Goal: Communication & Community: Answer question/provide support

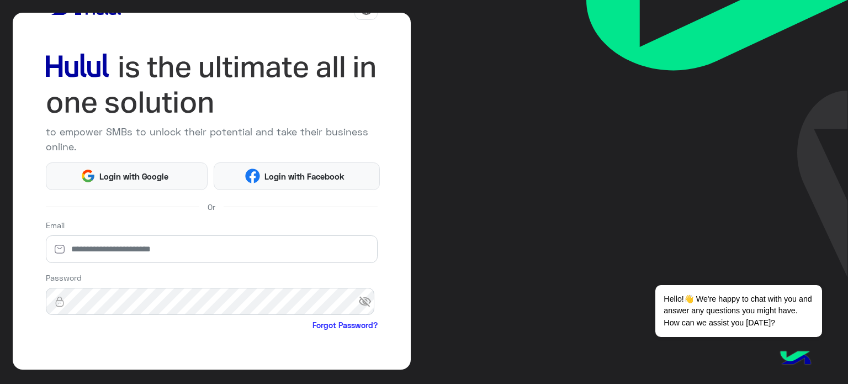
scroll to position [2, 0]
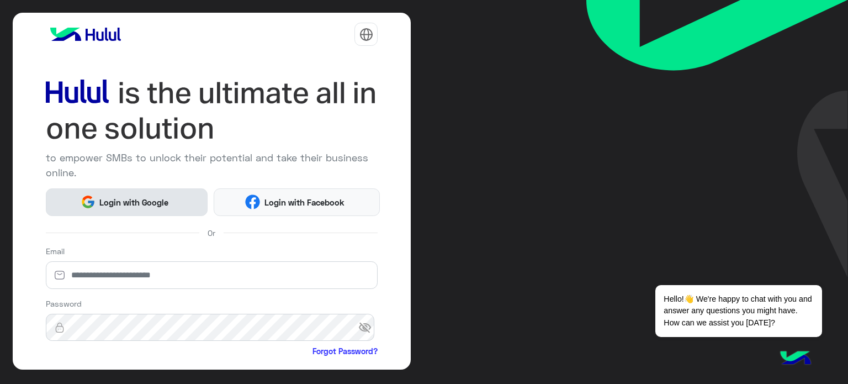
drag, startPoint x: 181, startPoint y: 189, endPoint x: 157, endPoint y: 185, distance: 24.6
click at [178, 188] on button "Login with Google" at bounding box center [127, 202] width 162 height 28
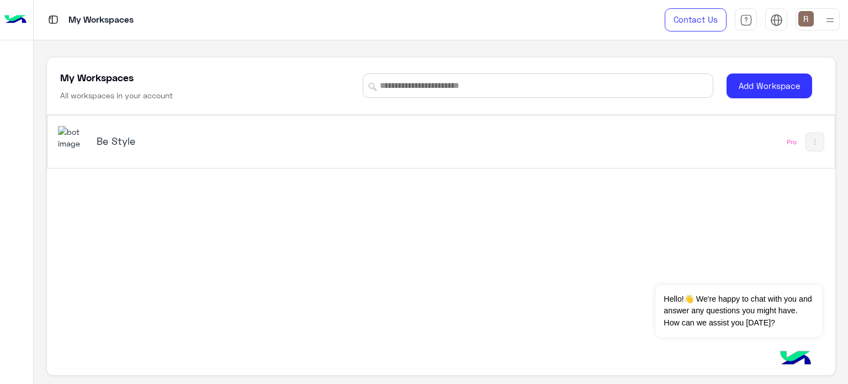
click at [132, 140] on h5 "Be Style" at bounding box center [235, 140] width 276 height 13
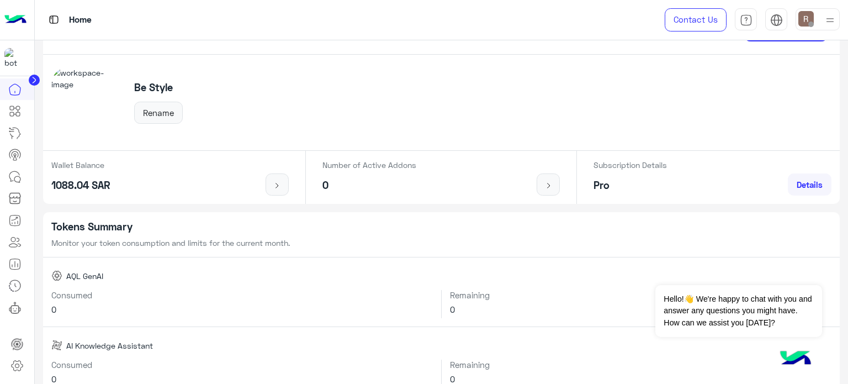
scroll to position [55, 0]
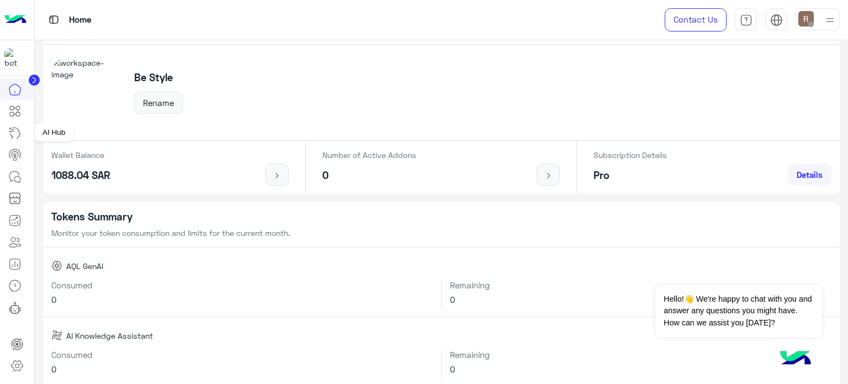
click at [18, 133] on icon at bounding box center [14, 132] width 13 height 13
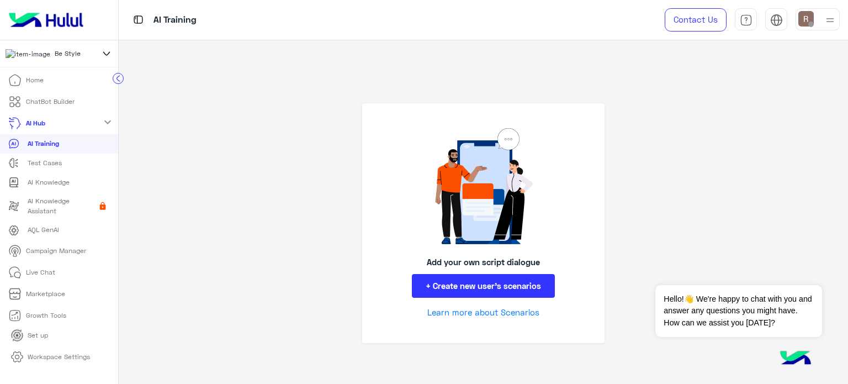
click at [47, 277] on p "Live Chat" at bounding box center [40, 272] width 29 height 10
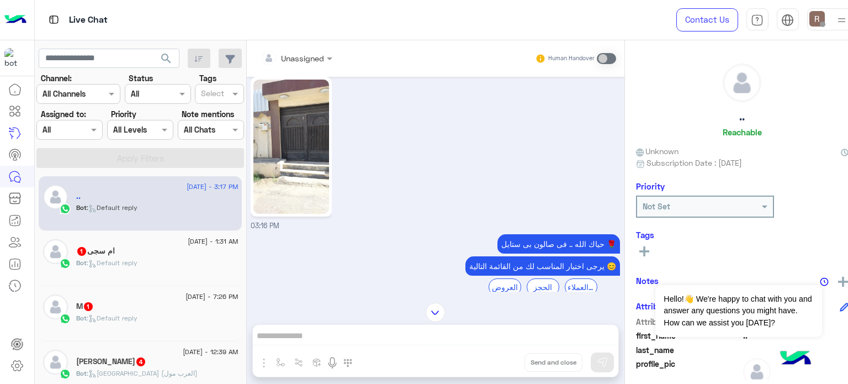
scroll to position [287, 0]
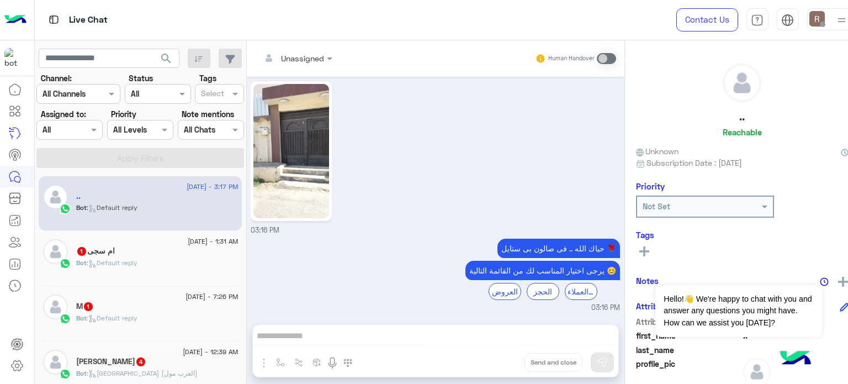
click at [180, 263] on div "Bot : Default reply" at bounding box center [157, 267] width 162 height 19
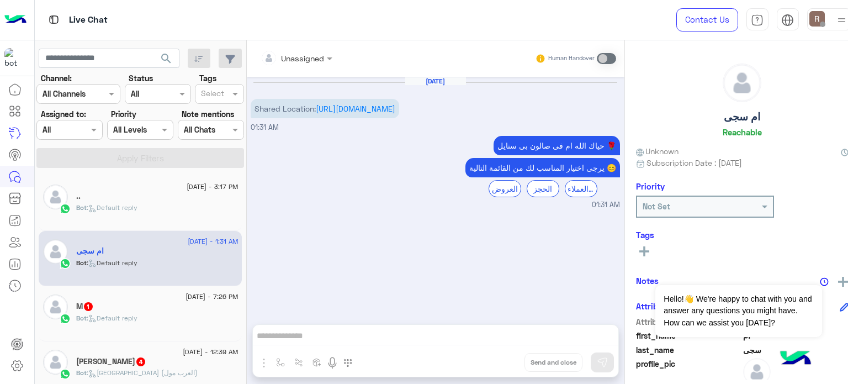
click at [171, 304] on div "M 1" at bounding box center [157, 307] width 162 height 12
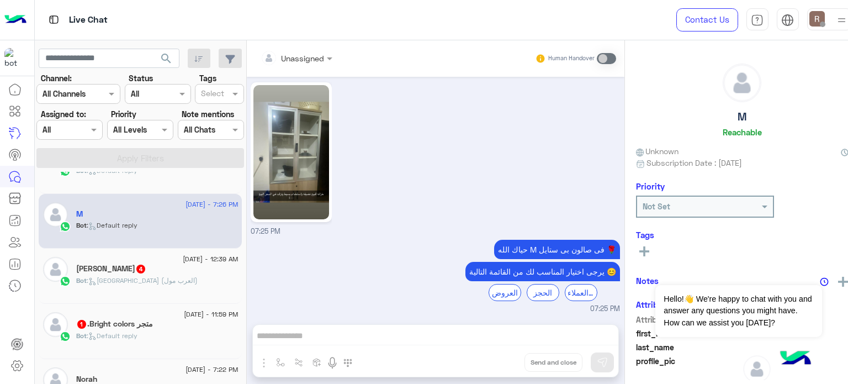
scroll to position [110, 0]
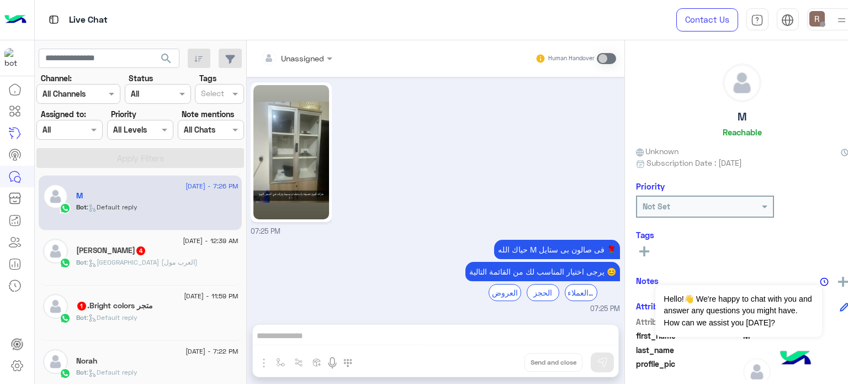
click at [169, 256] on div "[PERSON_NAME] 4" at bounding box center [157, 252] width 162 height 12
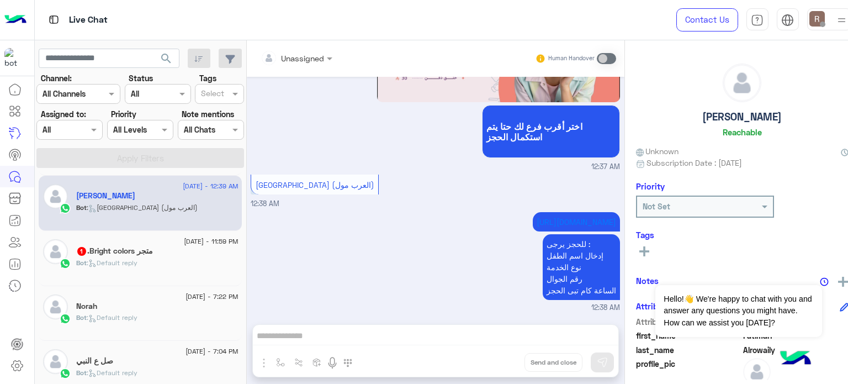
scroll to position [166, 0]
click at [163, 260] on div "Bot : Default reply" at bounding box center [157, 266] width 162 height 19
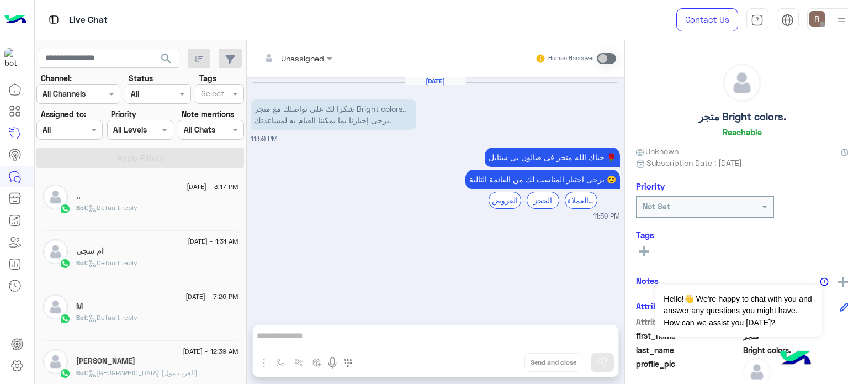
click at [196, 188] on span "[DATE] - 3:17 PM" at bounding box center [212, 187] width 51 height 10
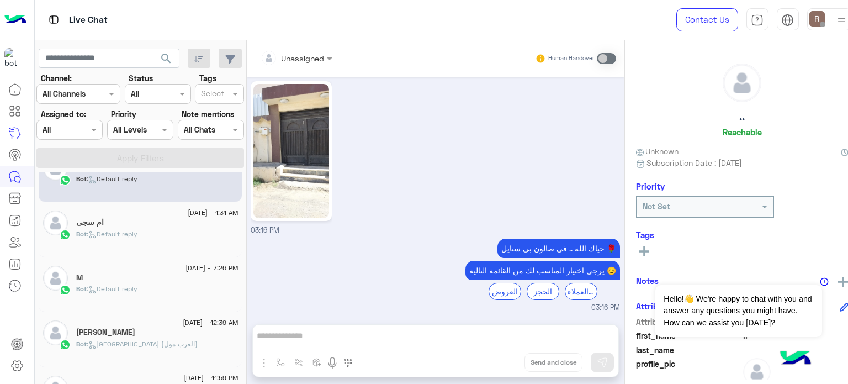
scroll to position [55, 0]
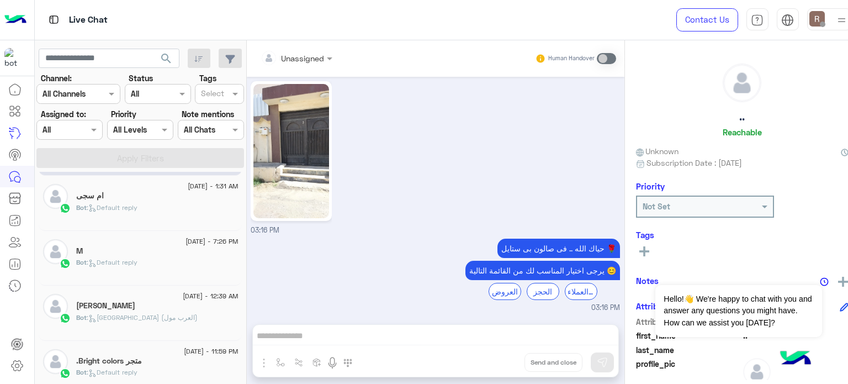
click at [148, 198] on div "ام سجى" at bounding box center [157, 197] width 162 height 12
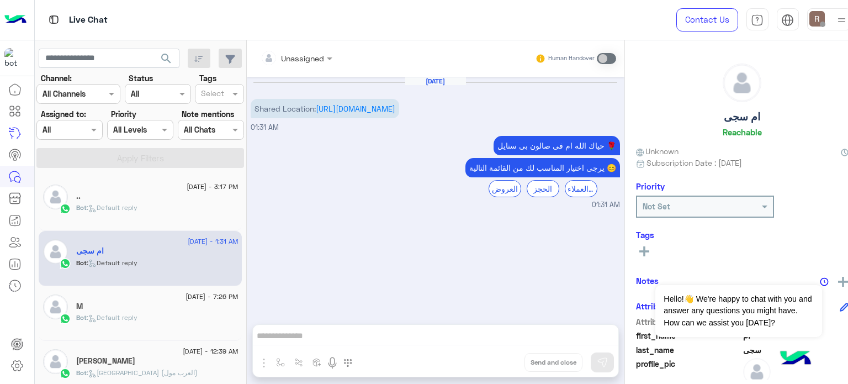
click at [135, 198] on div ".." at bounding box center [157, 198] width 162 height 12
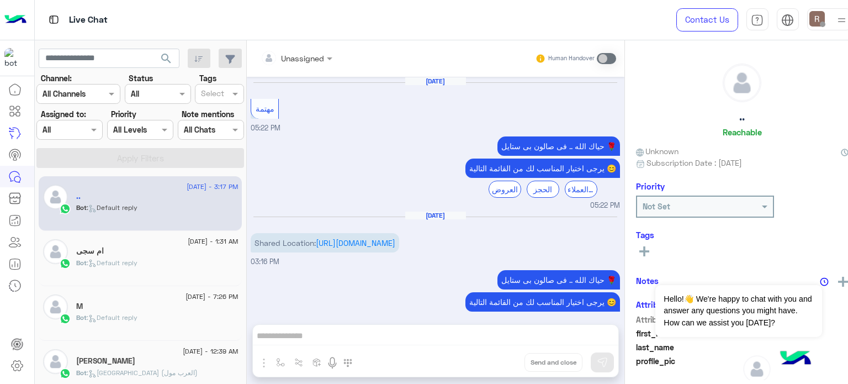
scroll to position [287, 0]
